Goal: Task Accomplishment & Management: Manage account settings

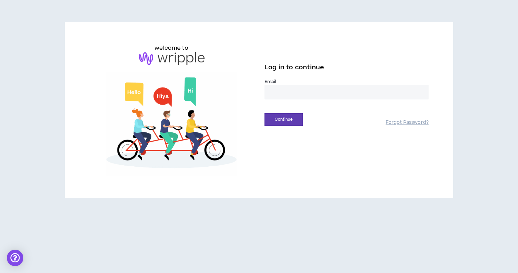
type input "**********"
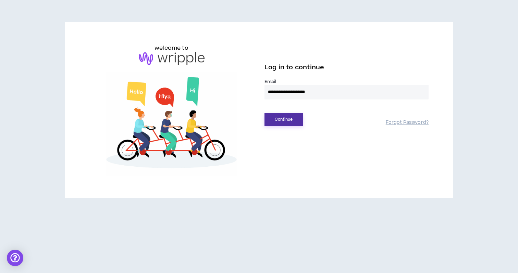
click at [287, 117] on button "Continue" at bounding box center [284, 119] width 38 height 13
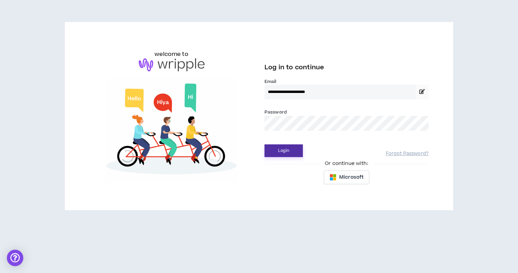
click at [288, 146] on button "Login" at bounding box center [284, 150] width 38 height 13
click at [277, 154] on button "Login" at bounding box center [284, 150] width 38 height 13
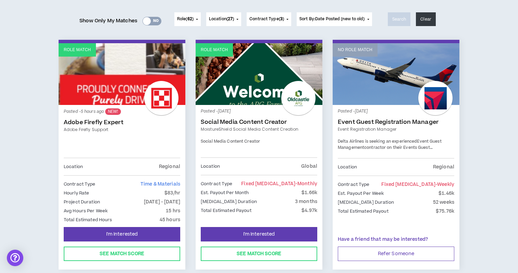
scroll to position [81, 0]
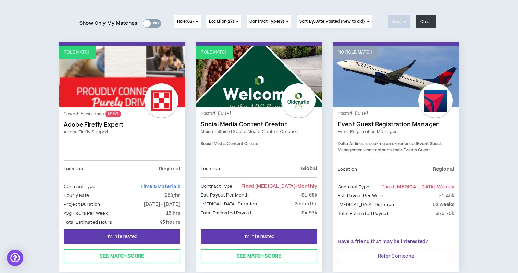
click at [104, 125] on link "Adobe Firefly Expert" at bounding box center [122, 124] width 117 height 7
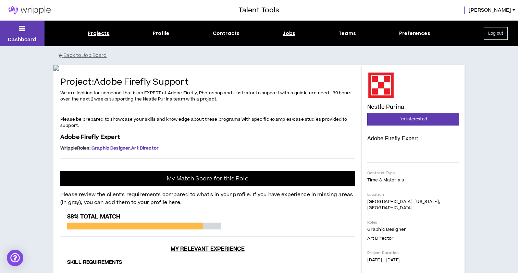
click at [100, 33] on div "Projects" at bounding box center [99, 33] width 22 height 7
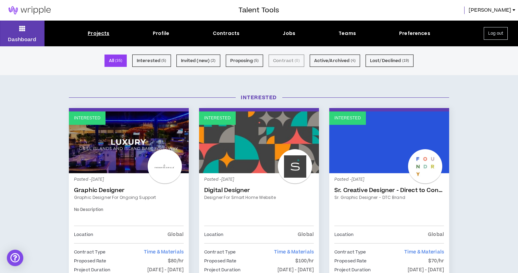
click at [102, 31] on div "Projects" at bounding box center [99, 33] width 22 height 7
click at [32, 31] on button "Dashboard" at bounding box center [22, 34] width 45 height 26
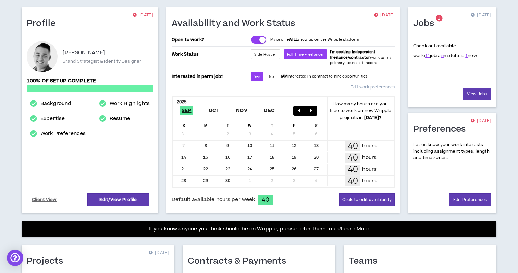
scroll to position [52, 0]
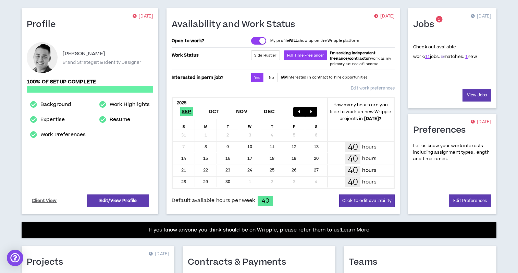
click at [442, 57] on link "5" at bounding box center [443, 56] width 2 height 6
